Goal: Task Accomplishment & Management: Complete application form

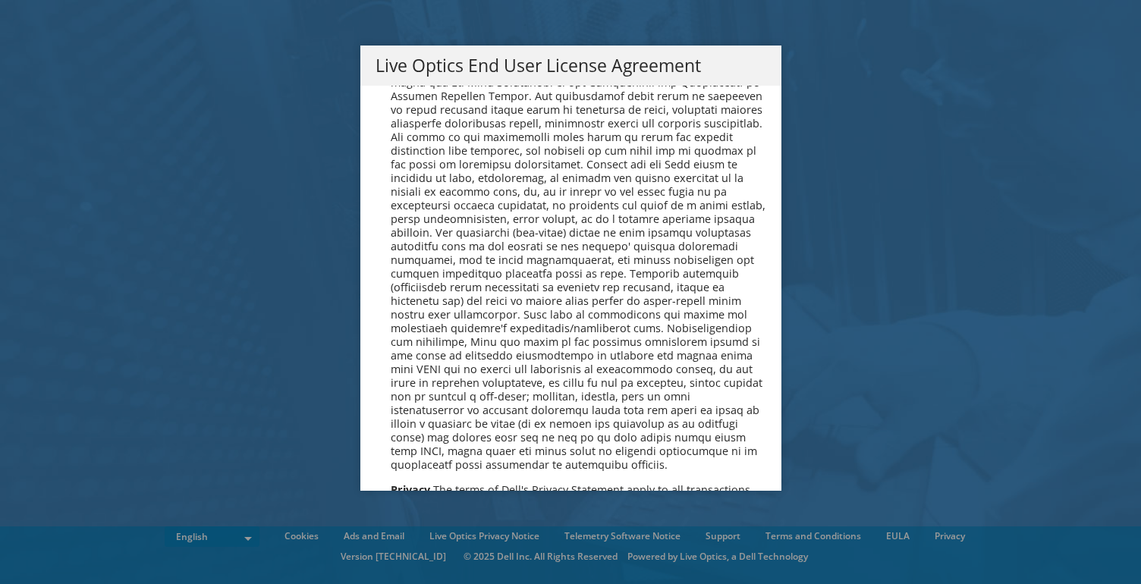
scroll to position [5559, 0]
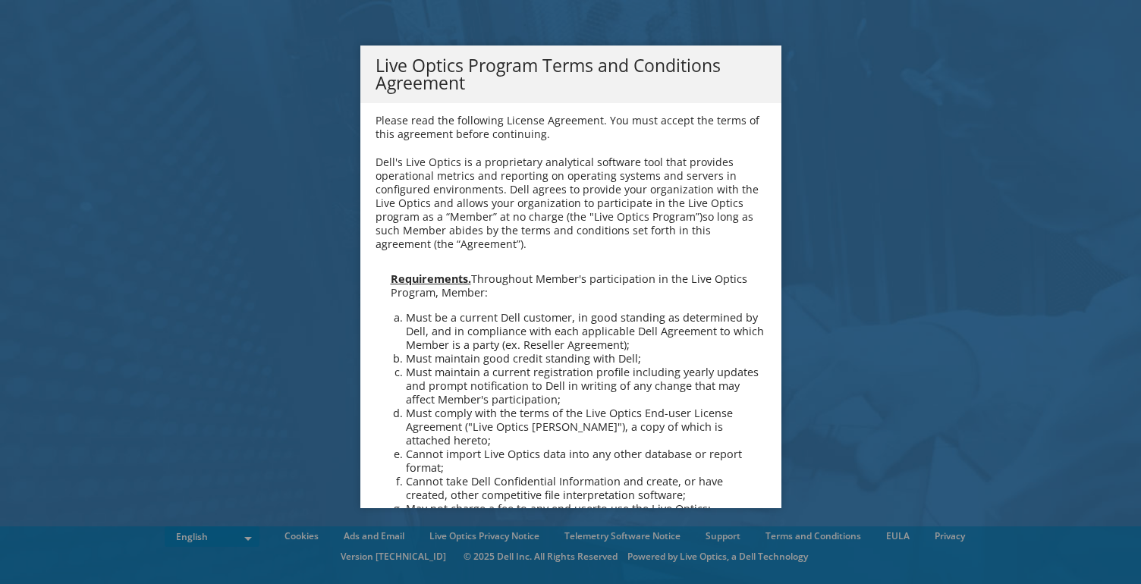
scroll to position [1045, 0]
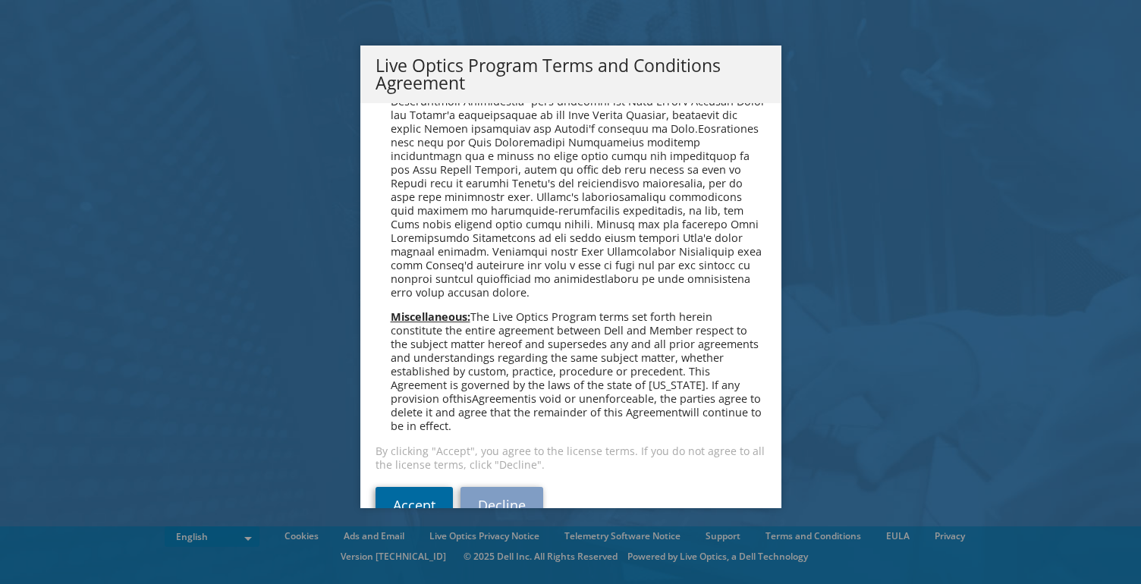
click at [414, 487] on link "Accept" at bounding box center [414, 505] width 77 height 36
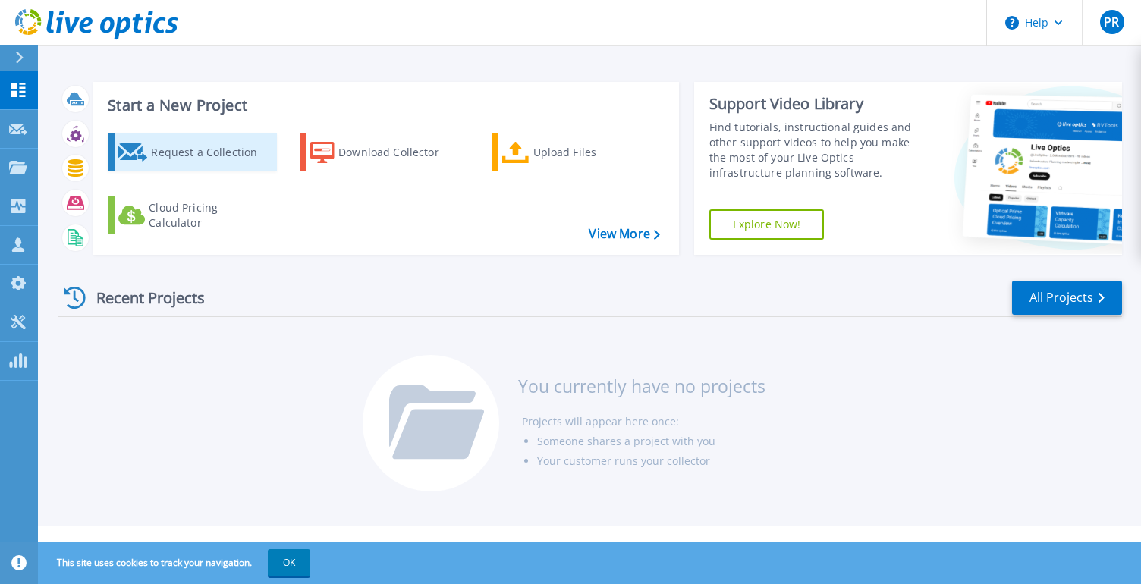
click at [197, 153] on div "Request a Collection" at bounding box center [211, 152] width 121 height 30
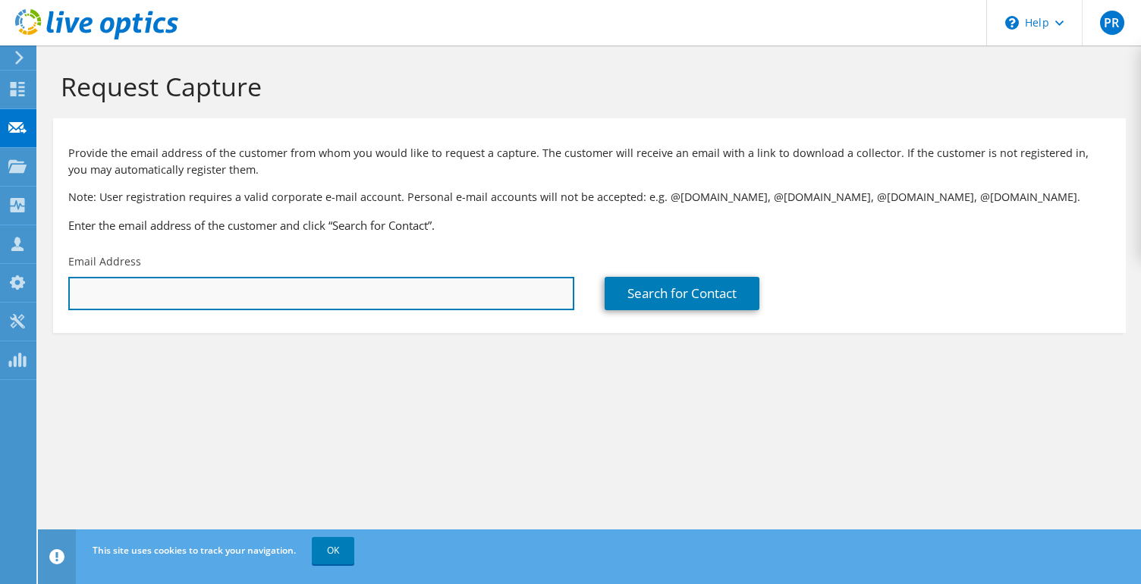
click at [201, 298] on input "text" at bounding box center [321, 293] width 506 height 33
paste input "tmccormick@lexington1.net"
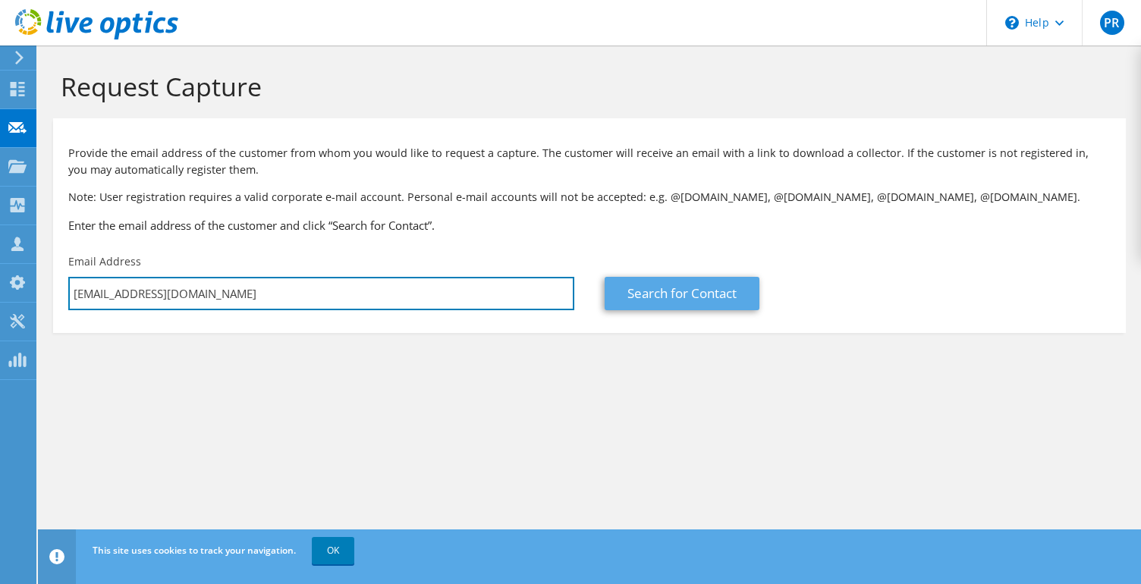
type input "tmccormick@lexington1.net"
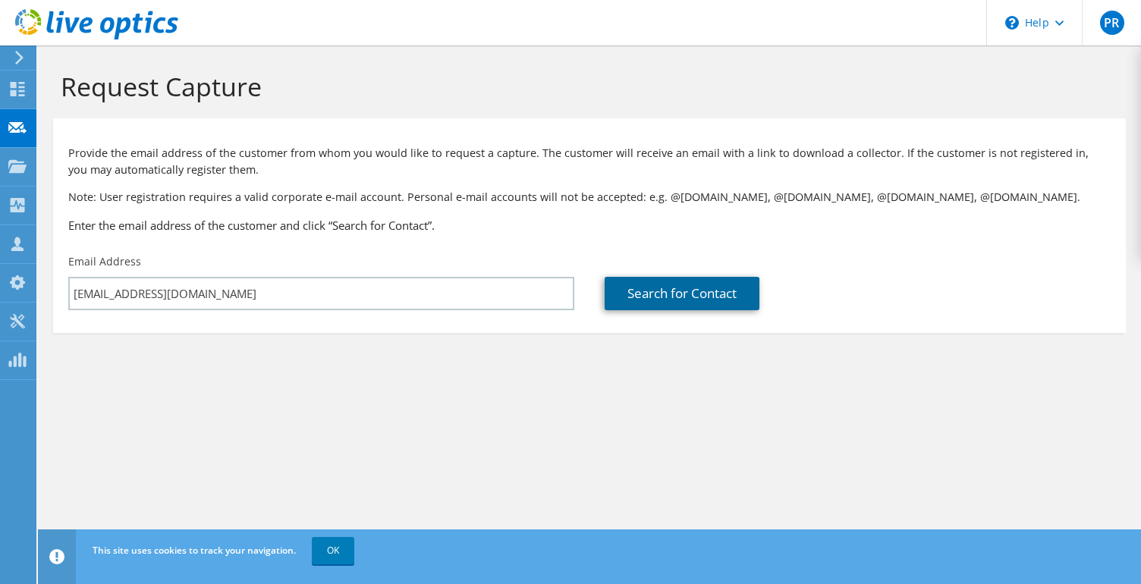
click at [693, 295] on link "Search for Contact" at bounding box center [682, 293] width 155 height 33
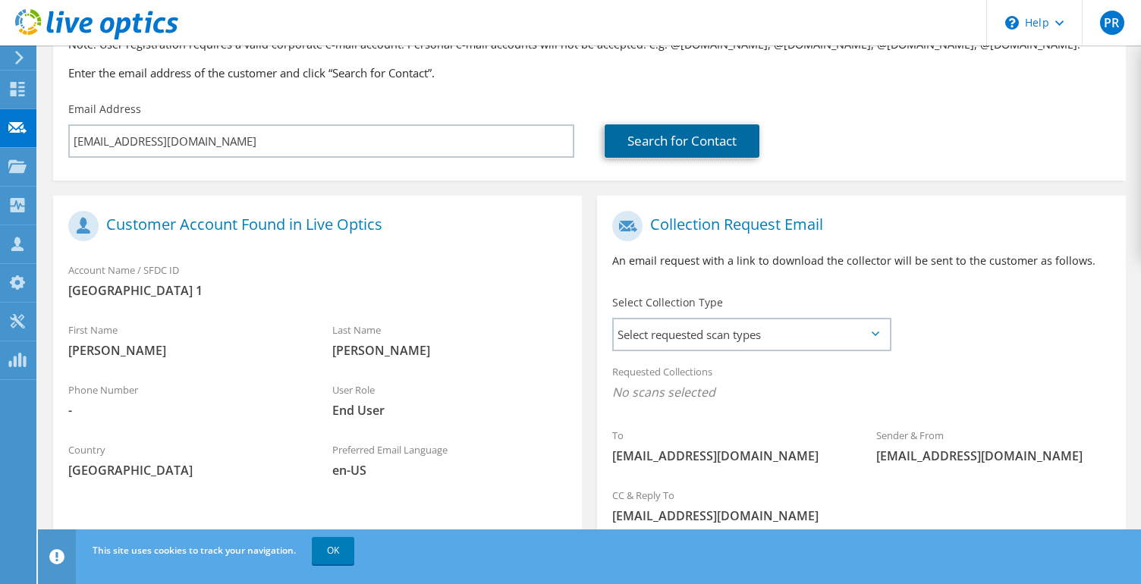
scroll to position [263, 0]
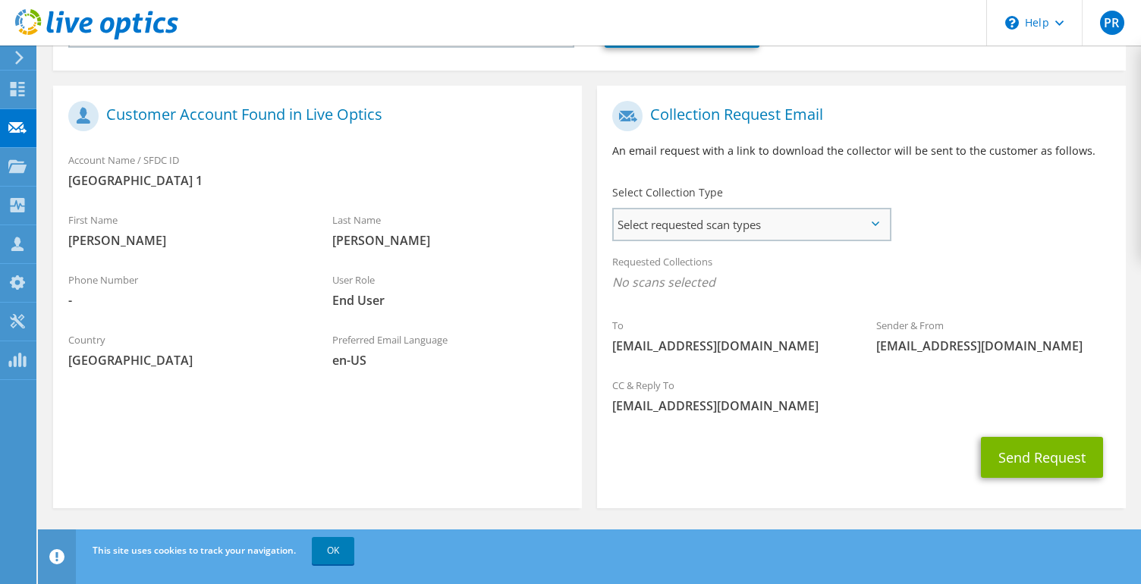
click at [655, 239] on div "Select requested scan types Server Virtualization Optical Prime AWS Nutanix SC" at bounding box center [751, 224] width 279 height 33
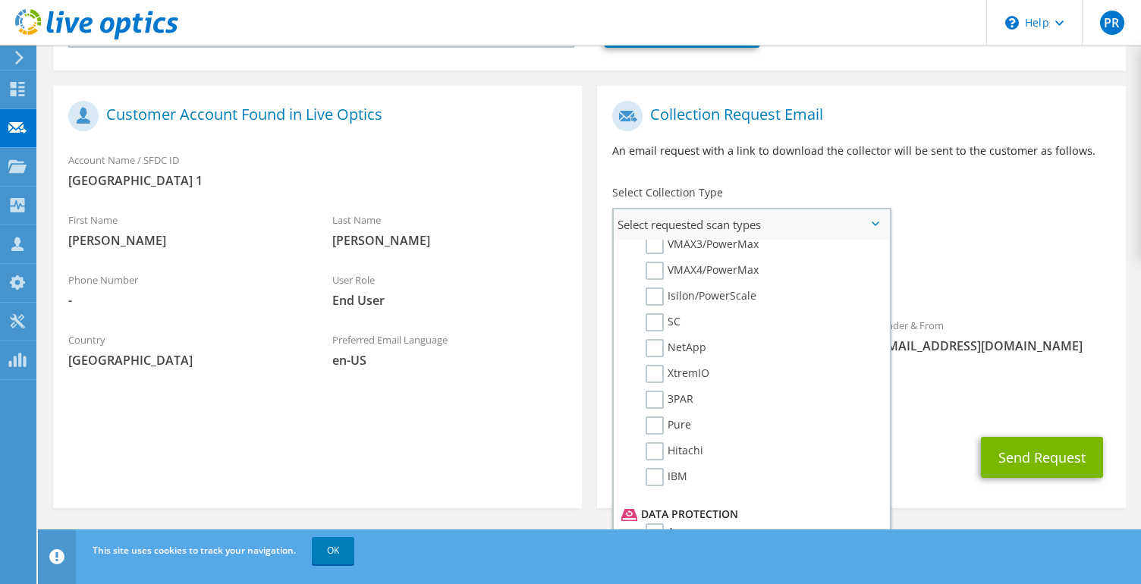
scroll to position [388, 0]
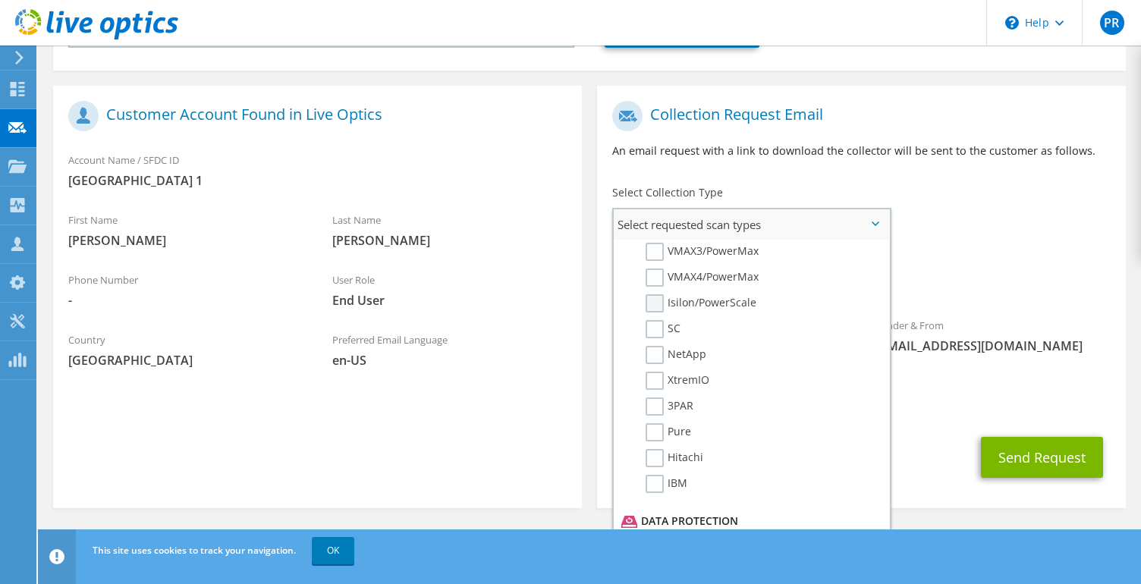
click at [655, 307] on label "Isilon/PowerScale" at bounding box center [701, 303] width 111 height 18
click at [0, 0] on input "Isilon/PowerScale" at bounding box center [0, 0] width 0 height 0
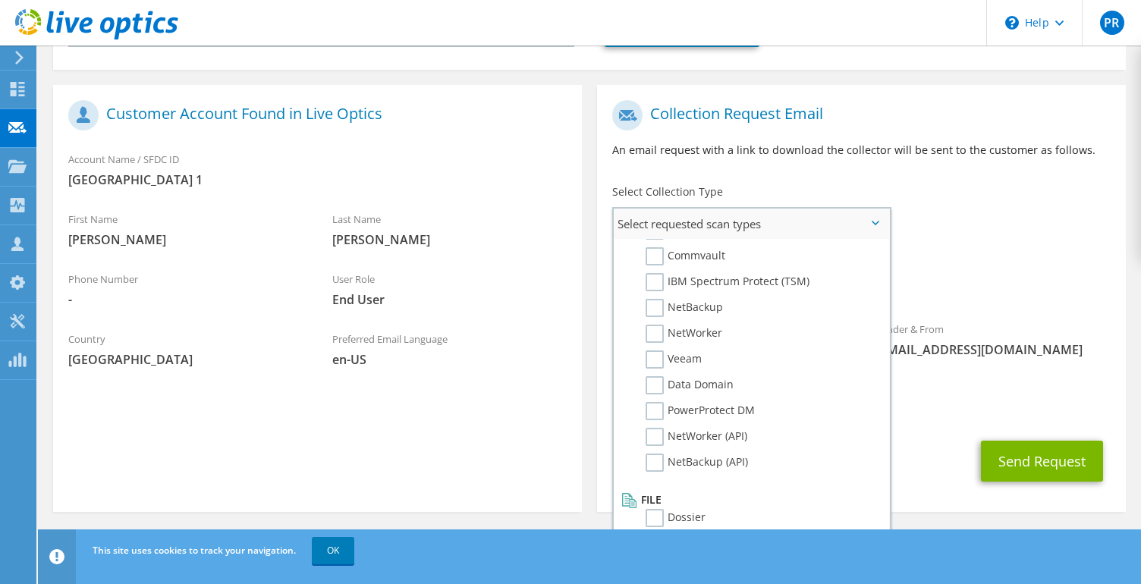
scroll to position [268, 0]
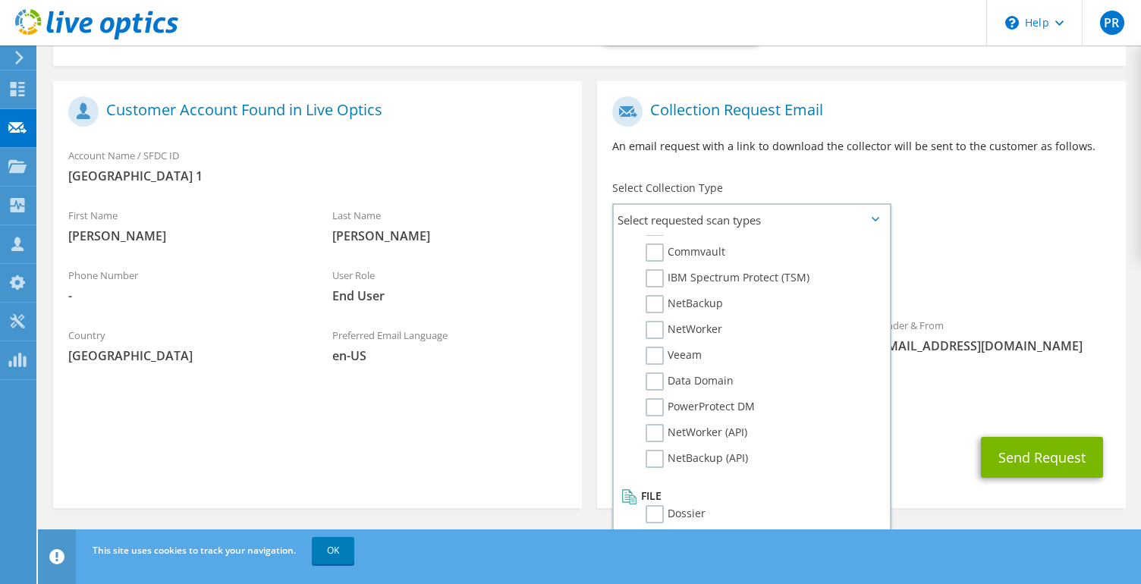
click at [932, 416] on div "CC & Reply To preynolds@datanetworksolutions.com" at bounding box center [861, 395] width 529 height 52
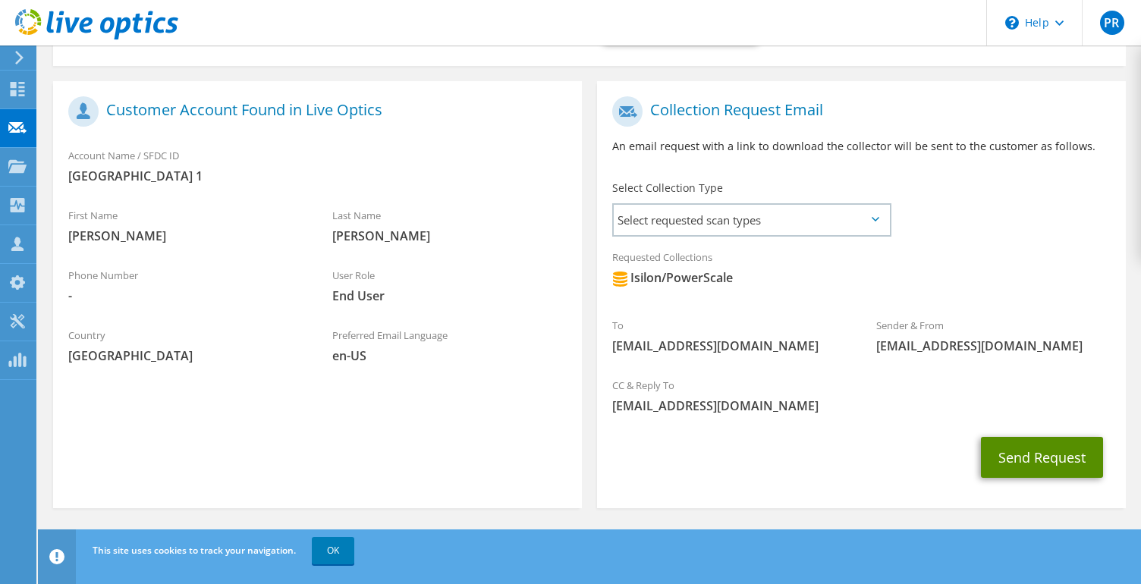
click at [1035, 459] on button "Send Request" at bounding box center [1042, 457] width 122 height 41
